Goal: Go to known website

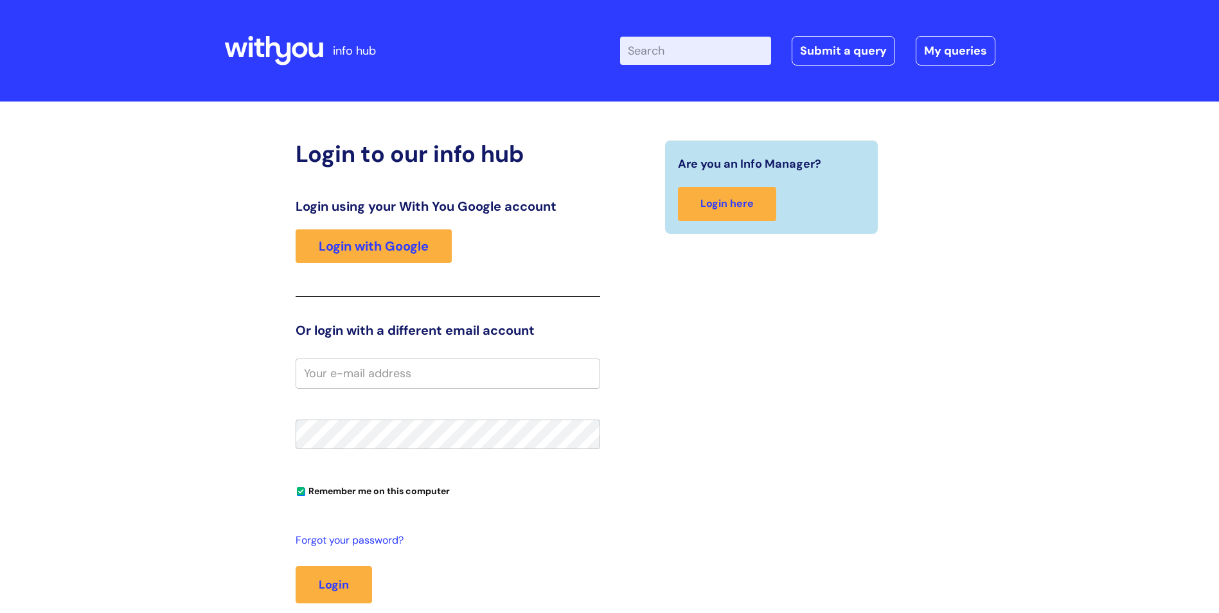
click at [259, 44] on icon at bounding box center [259, 48] width 10 height 19
click at [395, 243] on link "Login with Google" at bounding box center [374, 245] width 156 height 33
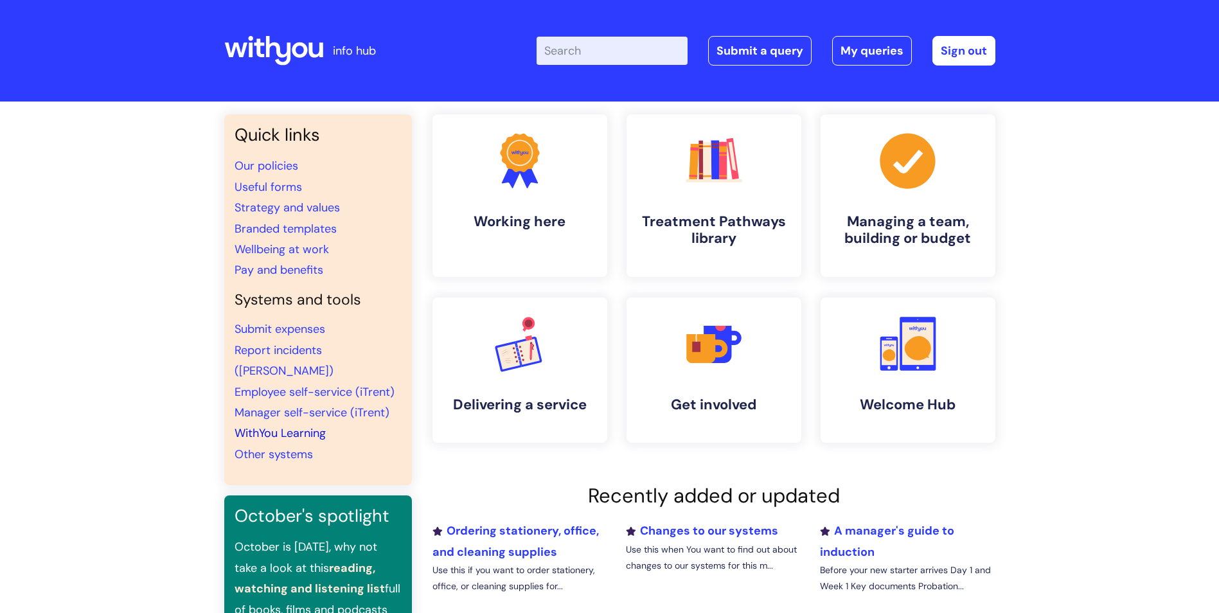
click at [279, 425] on link "WithYou Learning" at bounding box center [280, 432] width 91 height 15
